Goal: Information Seeking & Learning: Learn about a topic

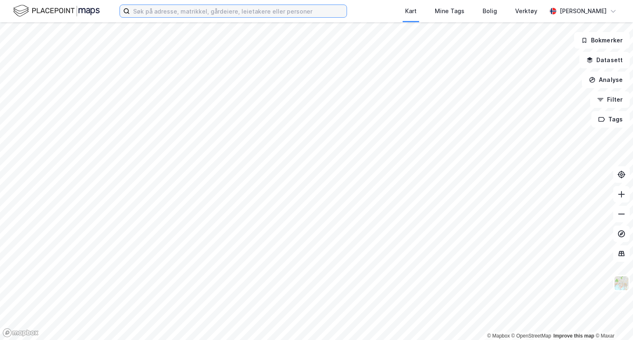
click at [156, 13] on input at bounding box center [238, 11] width 217 height 12
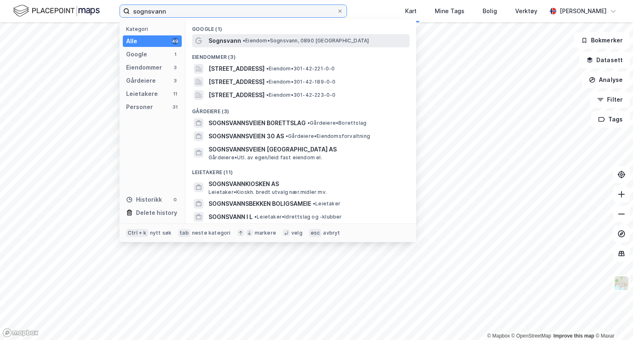
type input "sognsvann"
click at [247, 45] on div "Sognsvann • Eiendom • [GEOGRAPHIC_DATA], 0890 [GEOGRAPHIC_DATA]" at bounding box center [307, 41] width 199 height 10
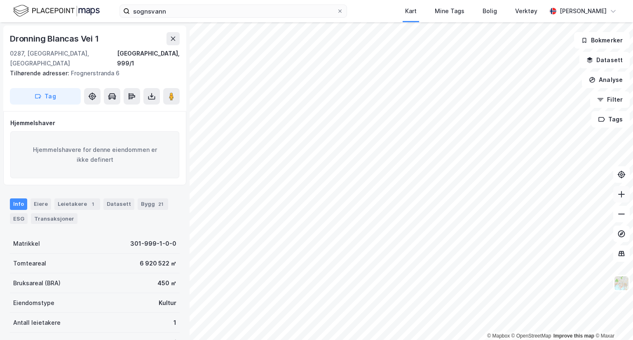
click at [620, 194] on icon at bounding box center [621, 194] width 7 height 1
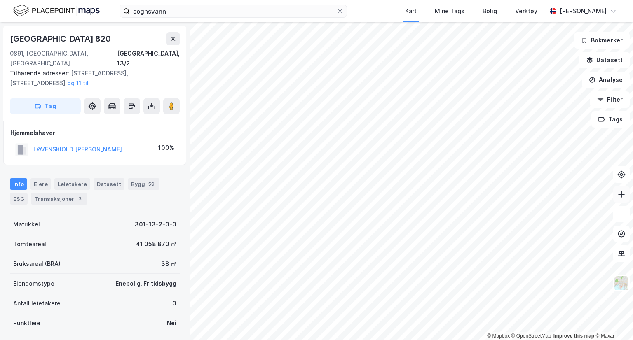
click at [623, 195] on icon at bounding box center [621, 194] width 8 height 8
click at [593, 57] on icon "button" at bounding box center [589, 60] width 7 height 7
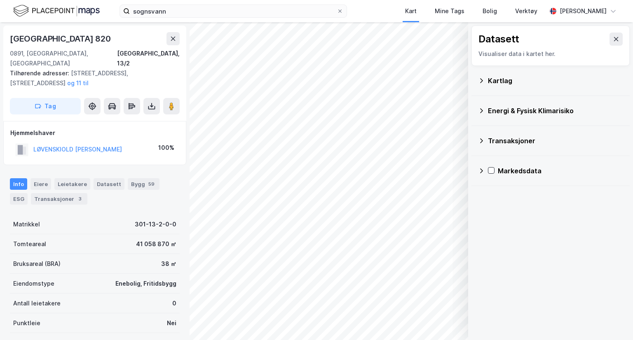
click at [513, 86] on div "Kartlag" at bounding box center [550, 81] width 145 height 20
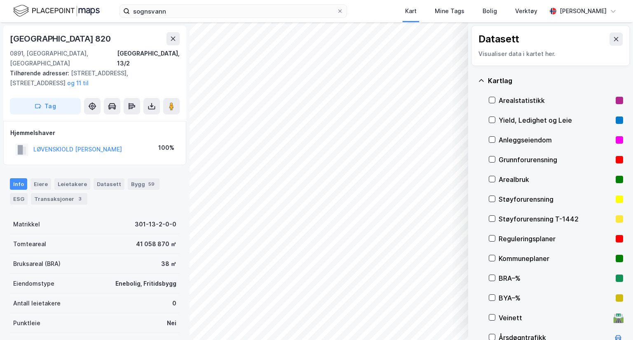
click at [532, 234] on div "Reguleringsplaner" at bounding box center [555, 239] width 114 height 10
click at [438, 299] on icon "button" at bounding box center [436, 302] width 7 height 7
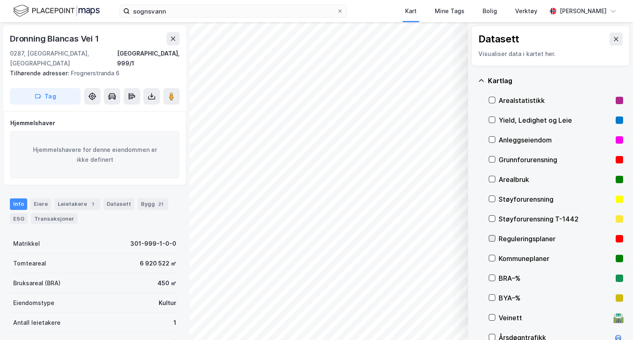
click at [490, 236] on icon at bounding box center [492, 239] width 6 height 6
click at [610, 35] on button at bounding box center [615, 39] width 13 height 13
